Goal: Information Seeking & Learning: Learn about a topic

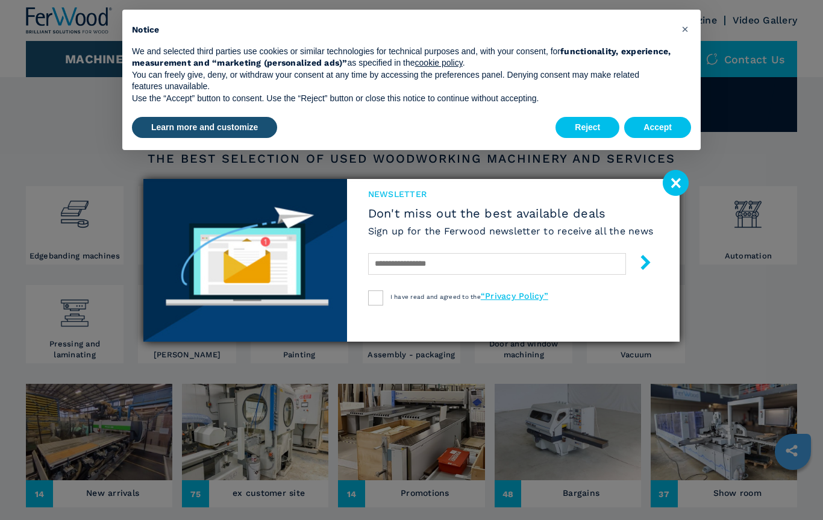
scroll to position [127, 0]
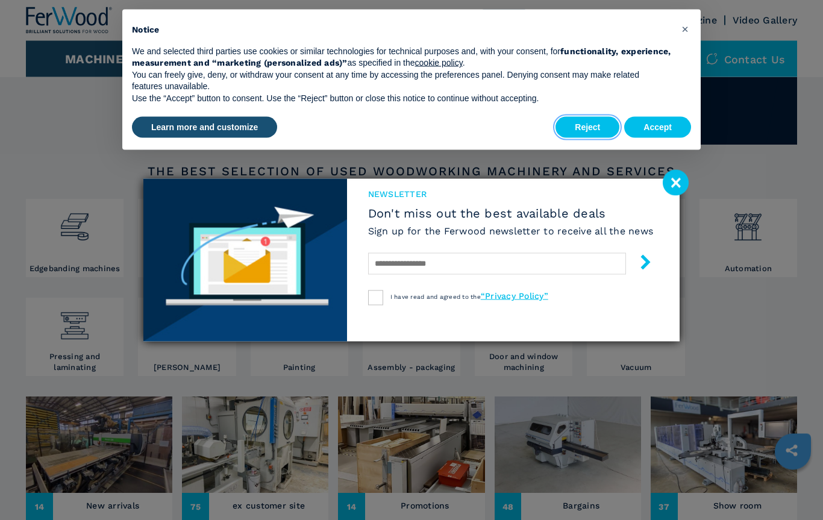
click at [585, 125] on button "Reject" at bounding box center [587, 128] width 64 height 22
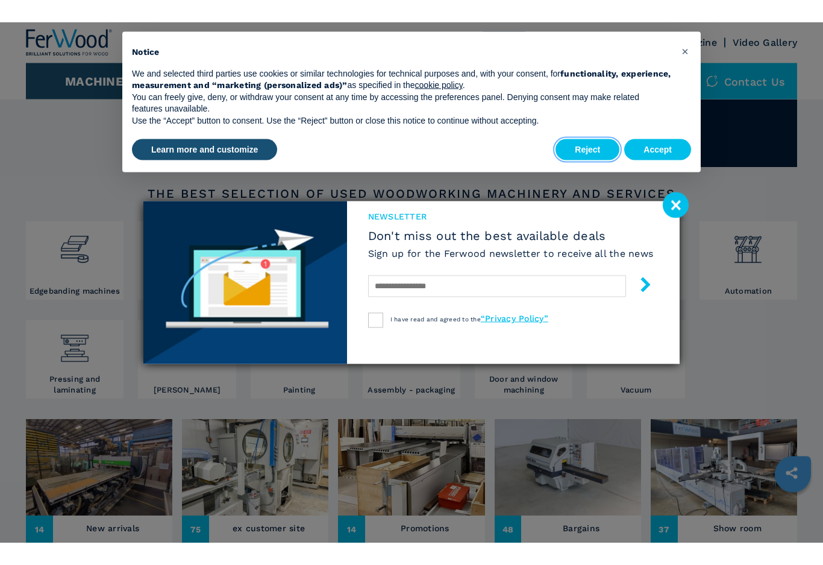
scroll to position [128, 0]
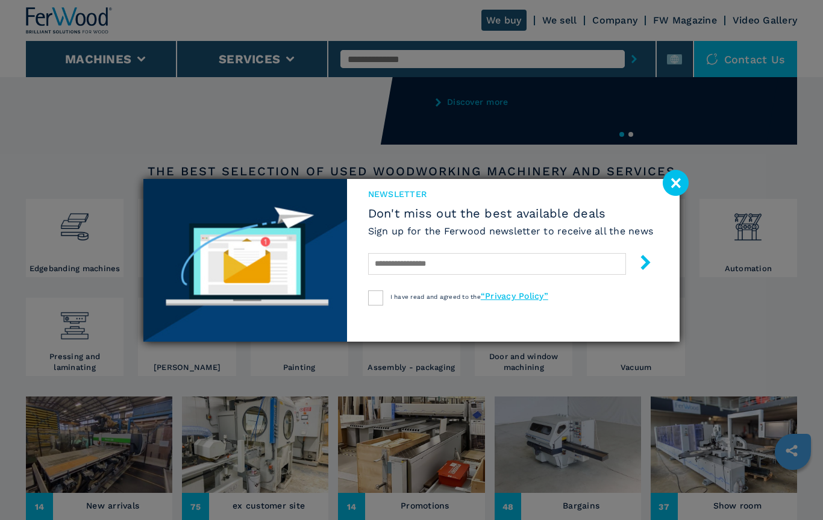
click at [674, 182] on image at bounding box center [676, 183] width 26 height 26
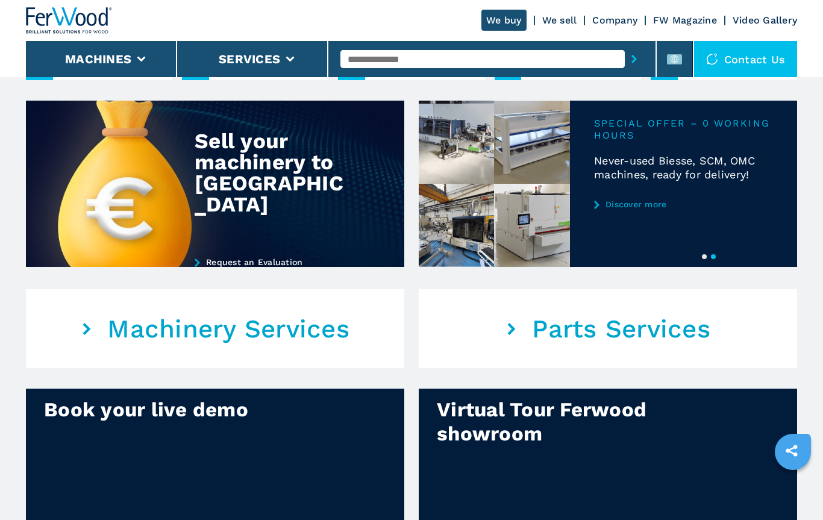
scroll to position [566, 0]
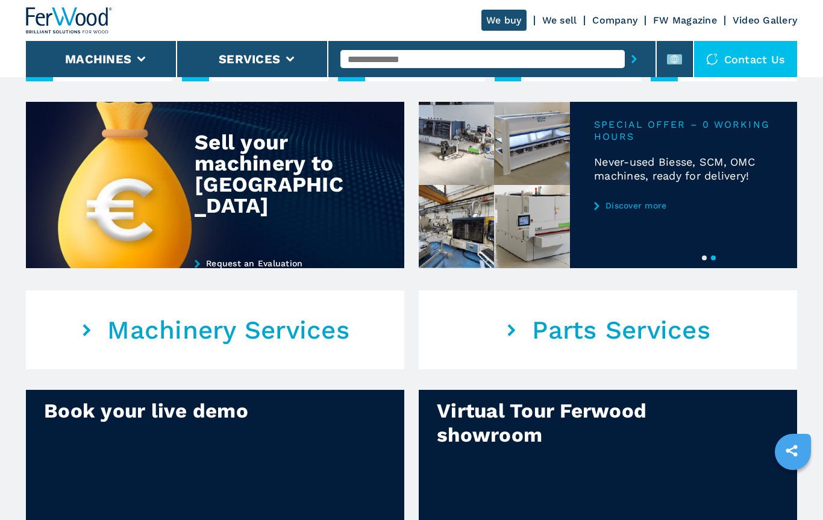
click at [563, 20] on link "We sell" at bounding box center [559, 19] width 35 height 11
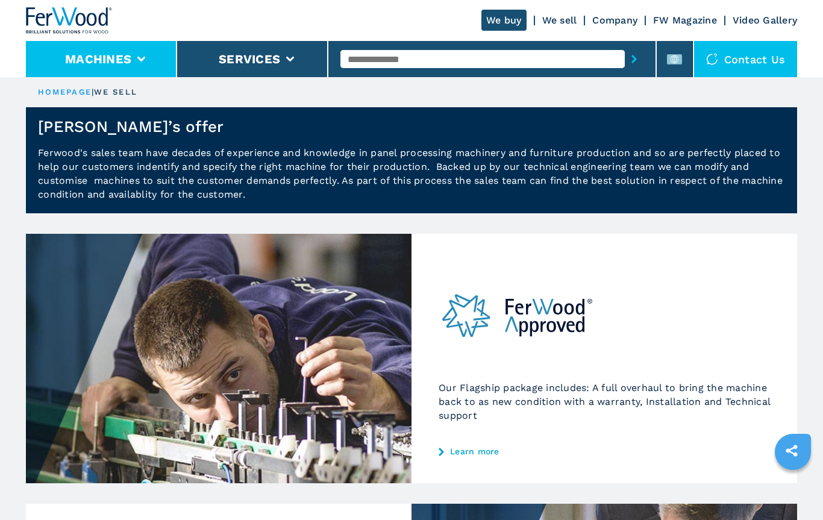
click at [144, 56] on li "Machines" at bounding box center [101, 59] width 151 height 36
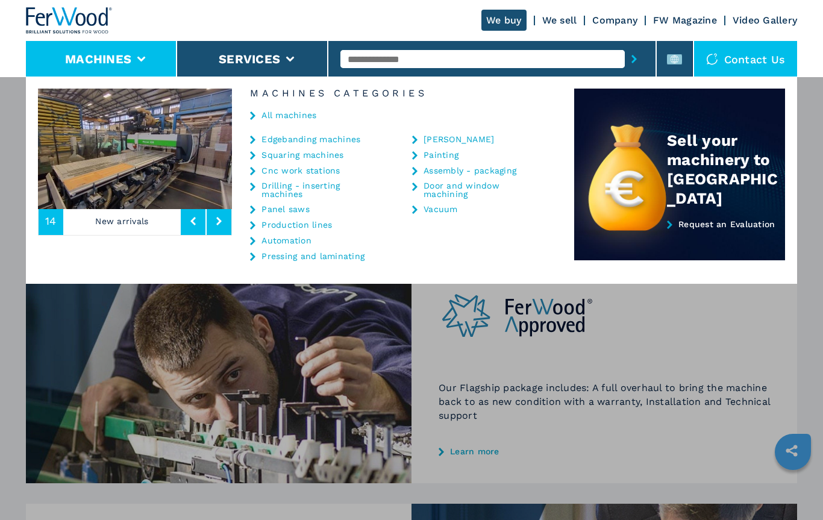
click at [286, 207] on link "Panel saws" at bounding box center [285, 209] width 48 height 8
click at [289, 208] on link "Panel saws" at bounding box center [285, 209] width 48 height 8
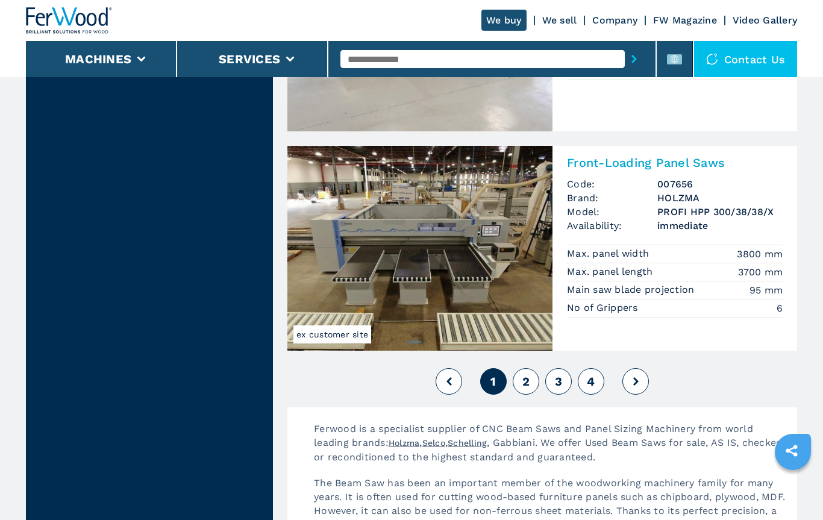
scroll to position [2610, 0]
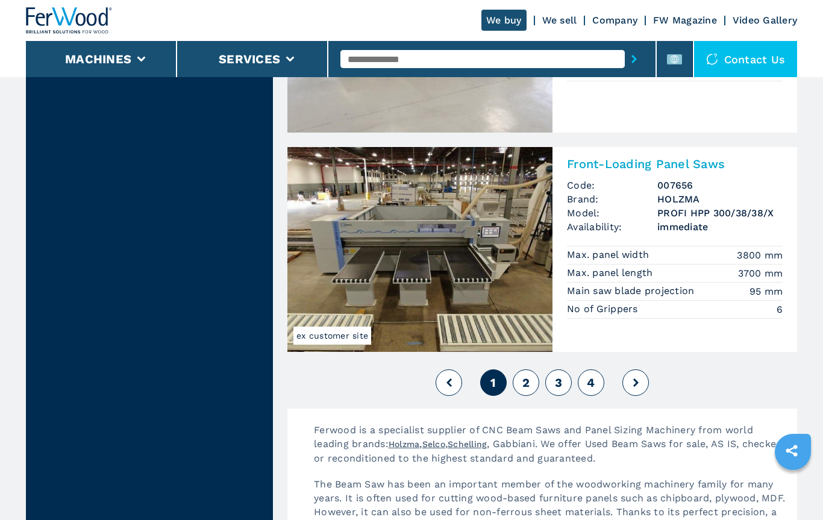
click at [638, 374] on button at bounding box center [635, 382] width 27 height 27
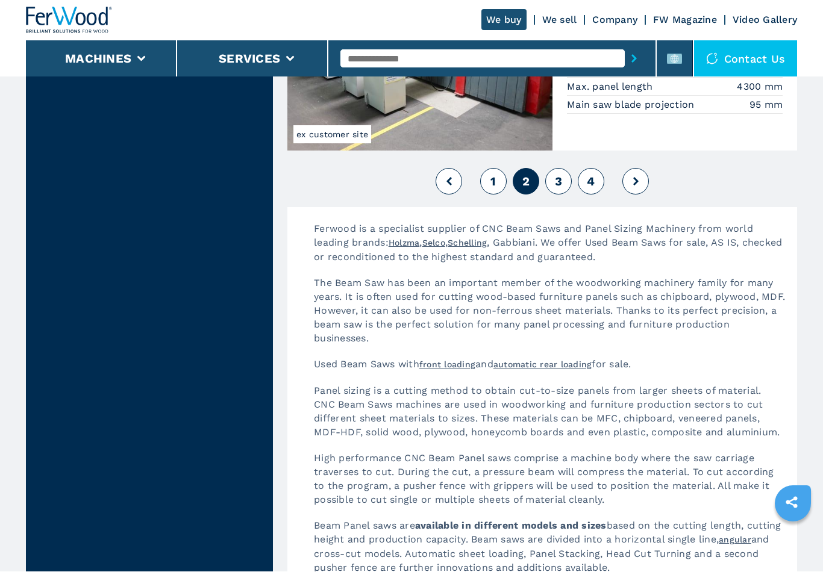
scroll to position [2915, 0]
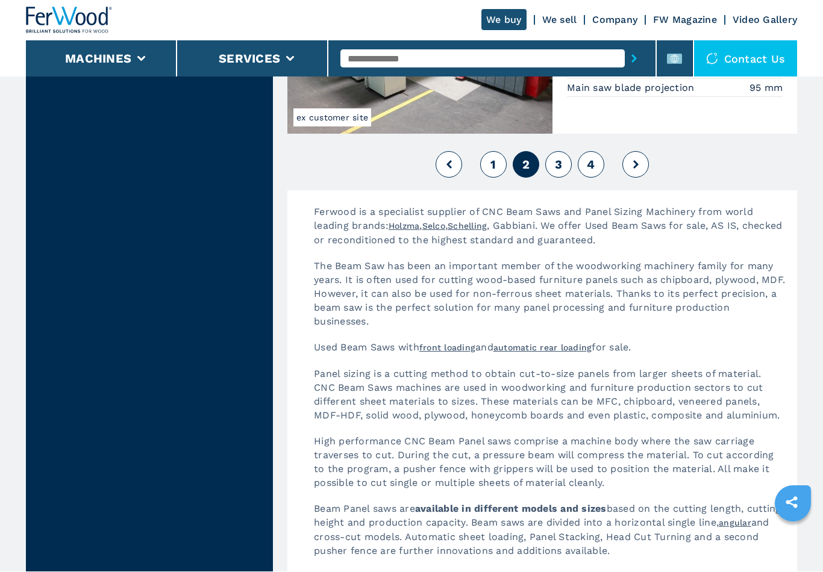
click at [630, 161] on button at bounding box center [635, 165] width 27 height 27
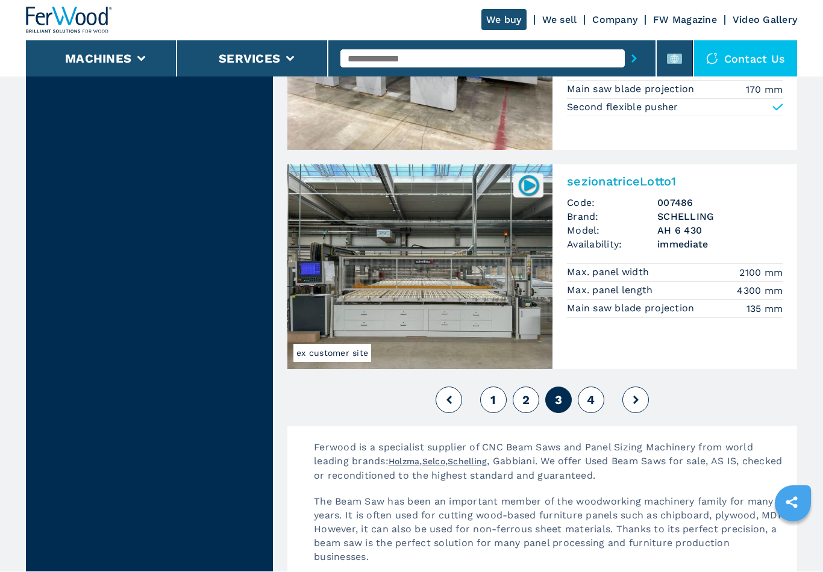
scroll to position [2608, 0]
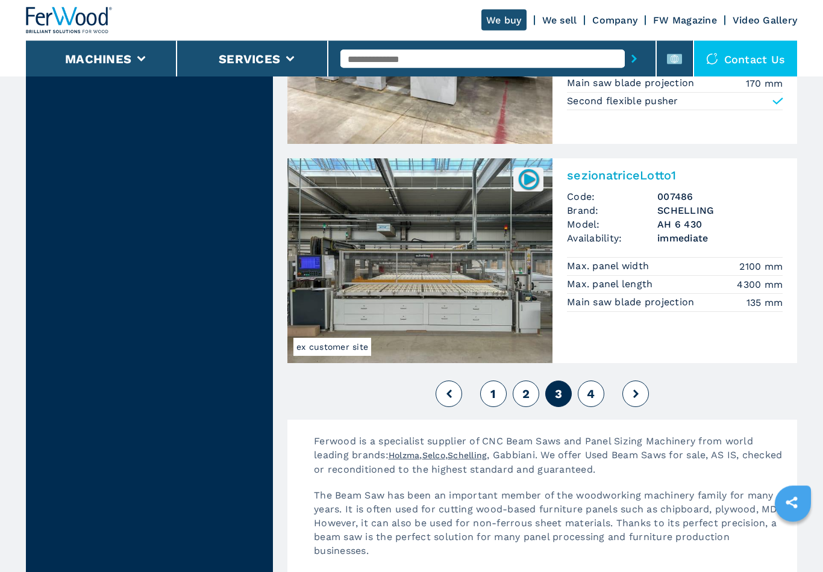
click at [640, 385] on button at bounding box center [635, 394] width 27 height 27
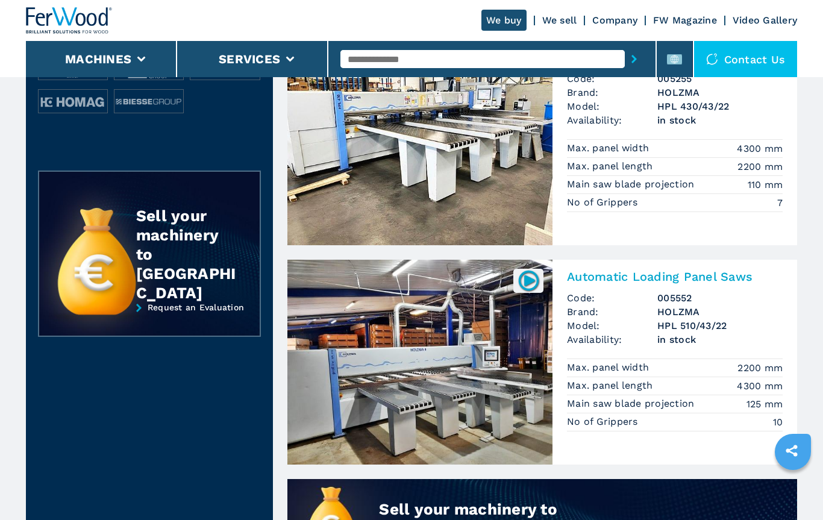
scroll to position [558, 0]
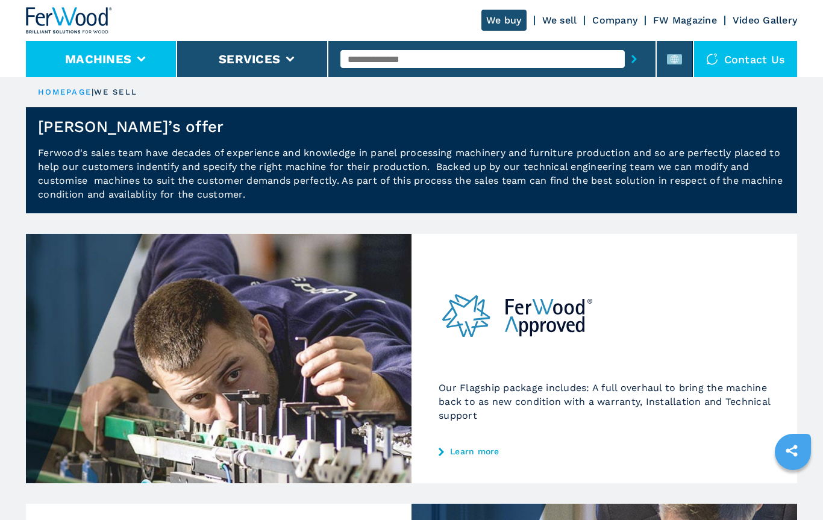
click at [144, 55] on li "Machines" at bounding box center [101, 59] width 151 height 36
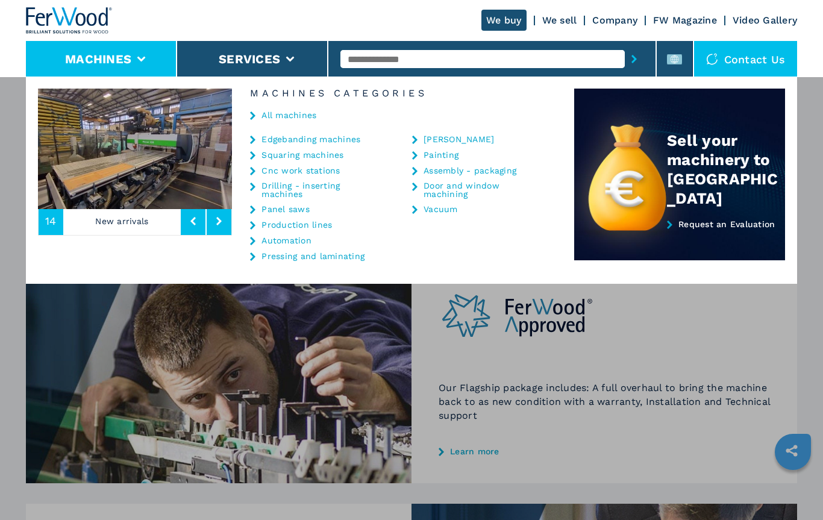
click at [436, 211] on link "Vacuum" at bounding box center [441, 209] width 34 height 8
click at [438, 205] on link "Vacuum" at bounding box center [441, 209] width 34 height 8
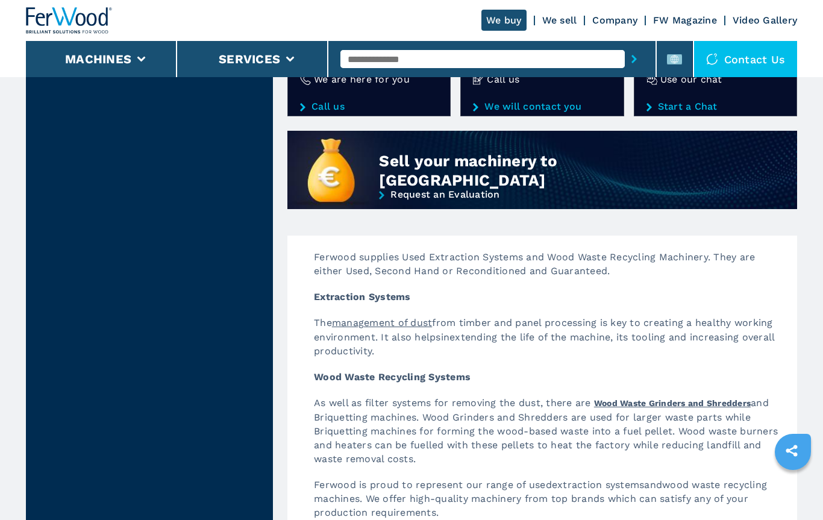
scroll to position [995, 0]
